Goal: Task Accomplishment & Management: Use online tool/utility

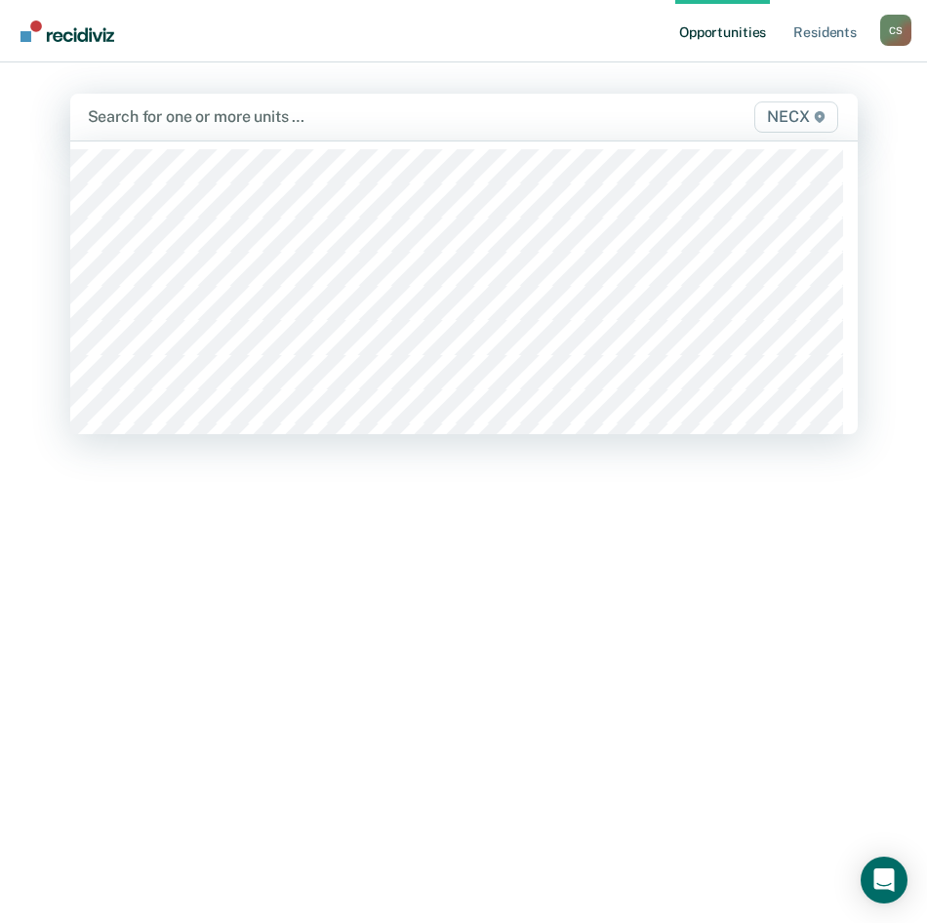
click at [810, 120] on span "NECX" at bounding box center [795, 116] width 83 height 31
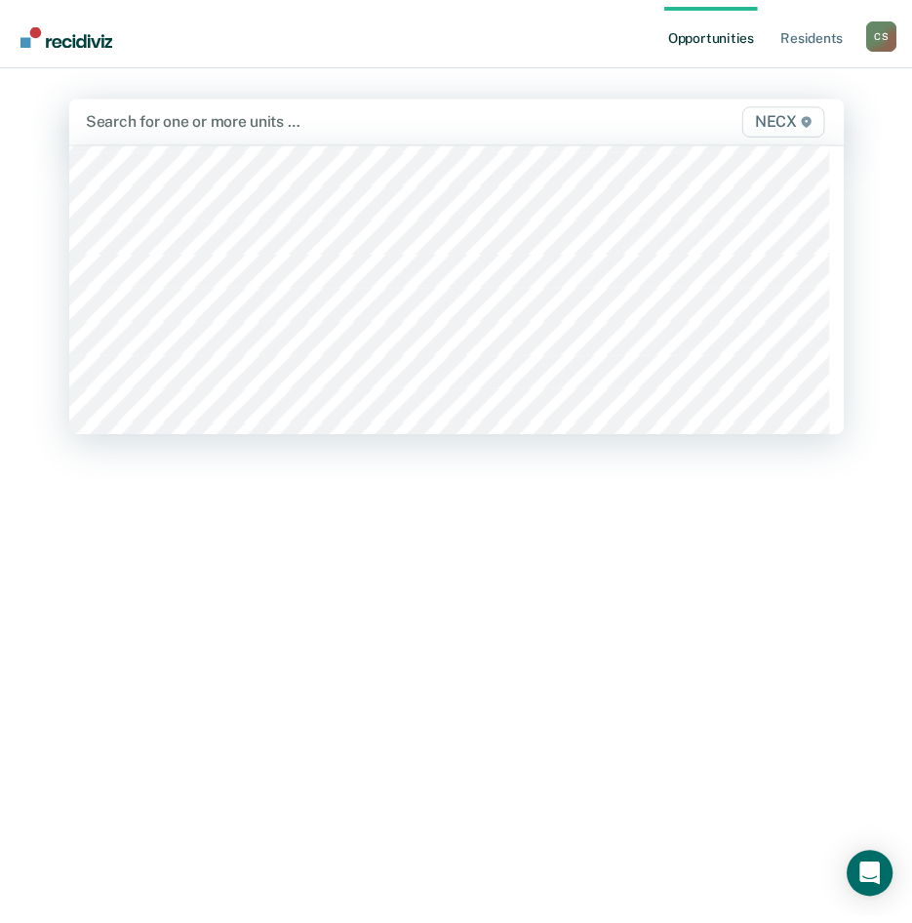
scroll to position [6634, 0]
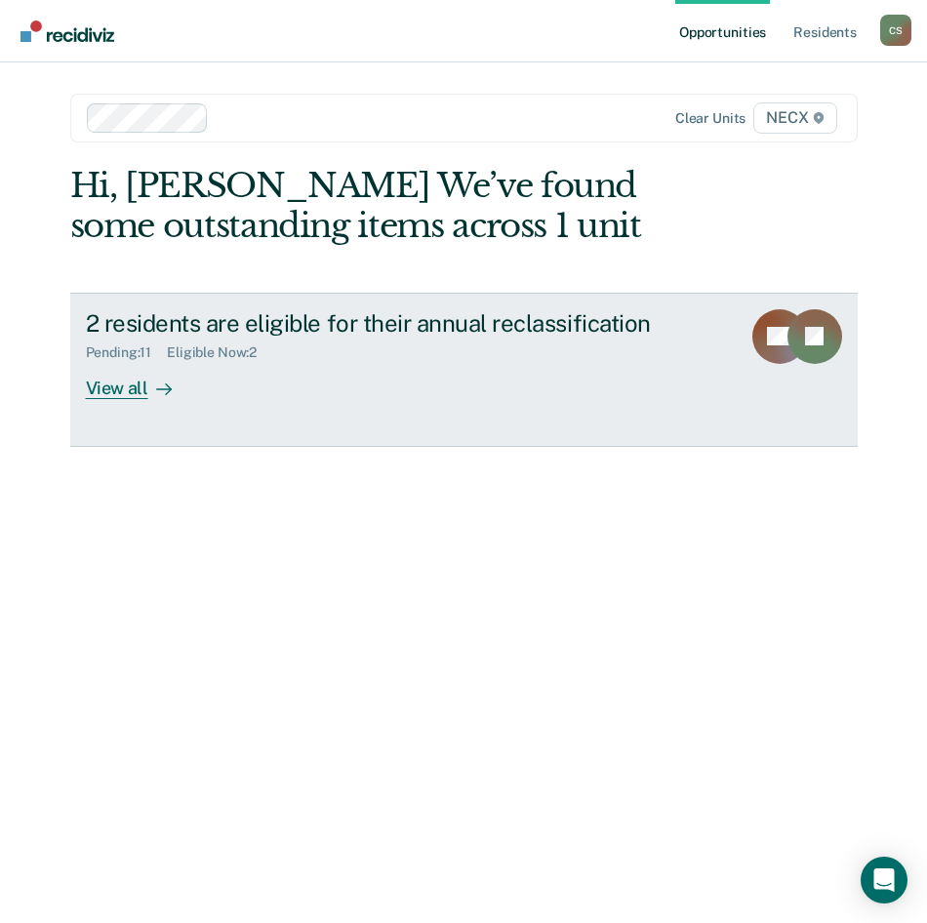
click at [116, 388] on div "View all" at bounding box center [140, 380] width 109 height 38
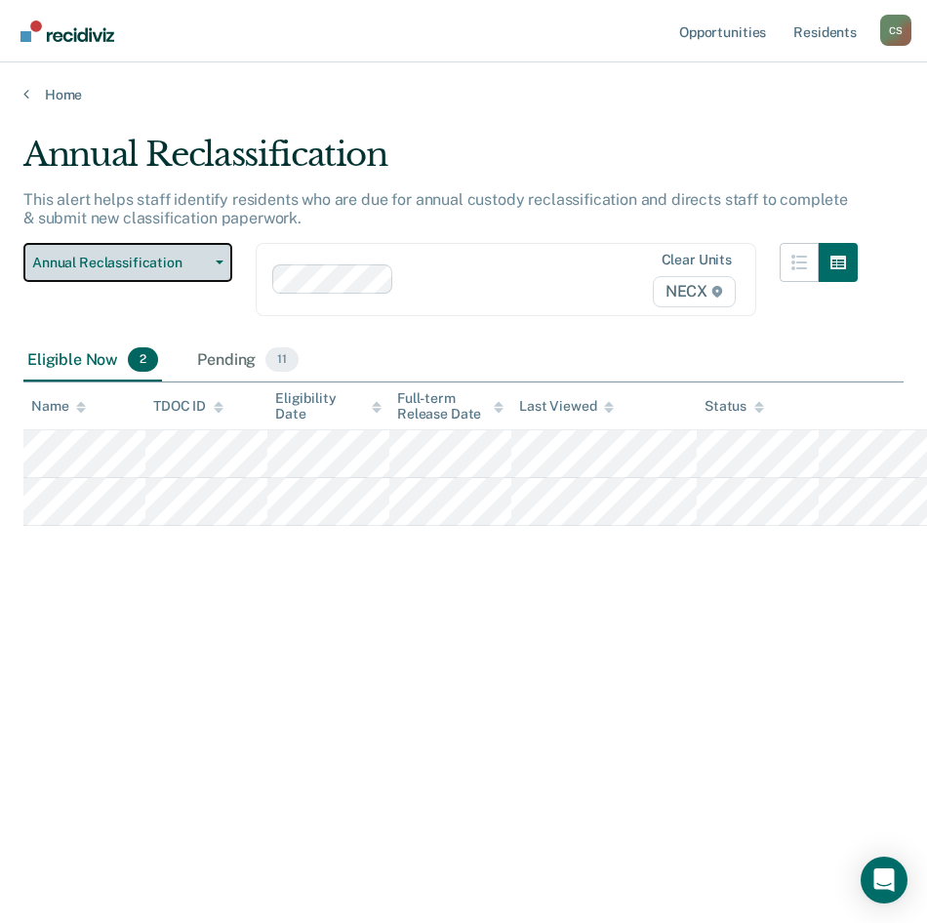
click at [214, 266] on button "Annual Reclassification" at bounding box center [127, 262] width 209 height 39
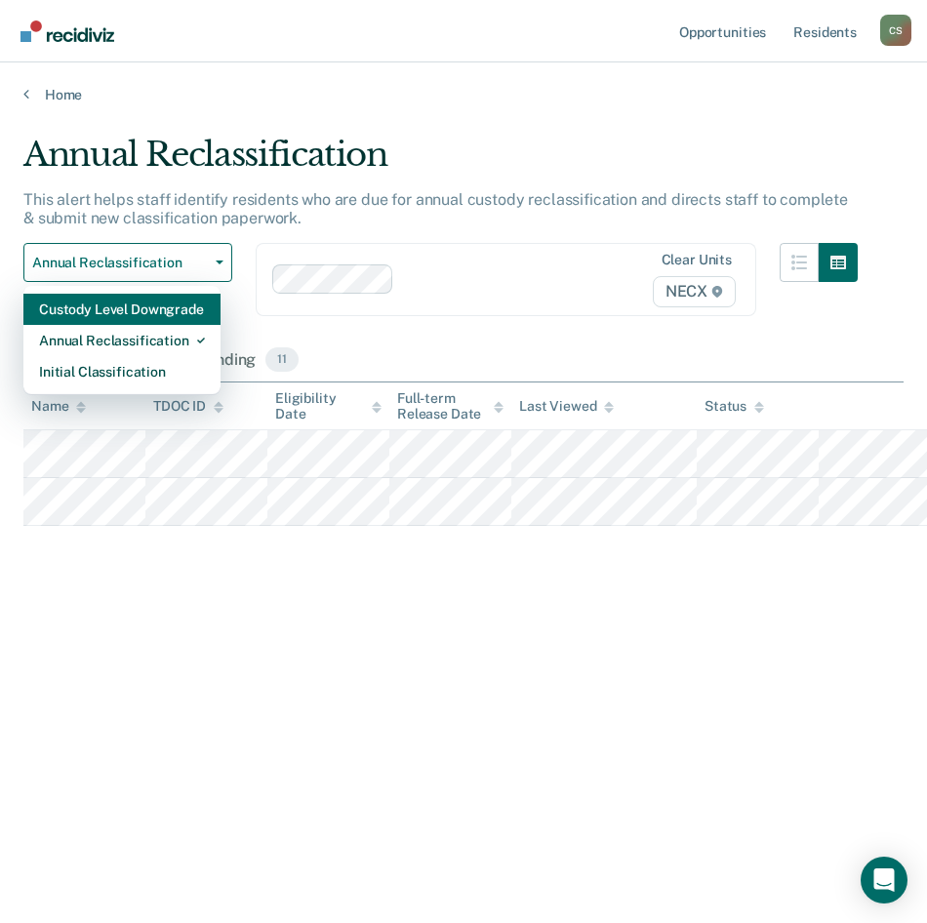
click at [170, 314] on div "Custody Level Downgrade" at bounding box center [122, 309] width 166 height 31
